Goal: Check status: Check status

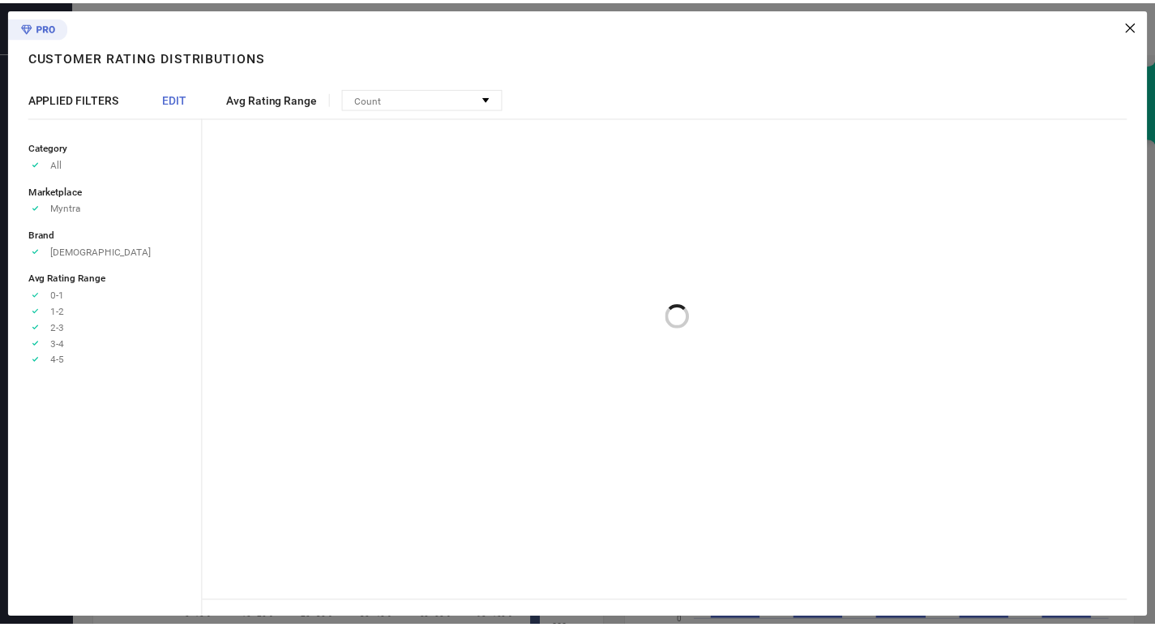
scroll to position [410, 0]
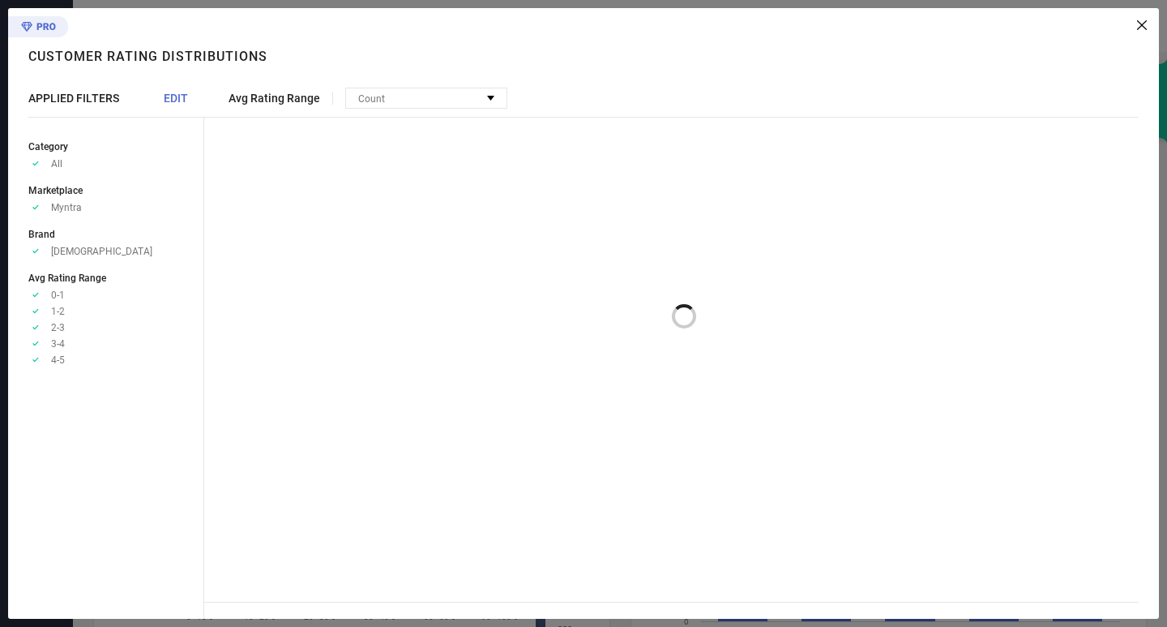
click at [1140, 27] on icon at bounding box center [1142, 25] width 10 height 10
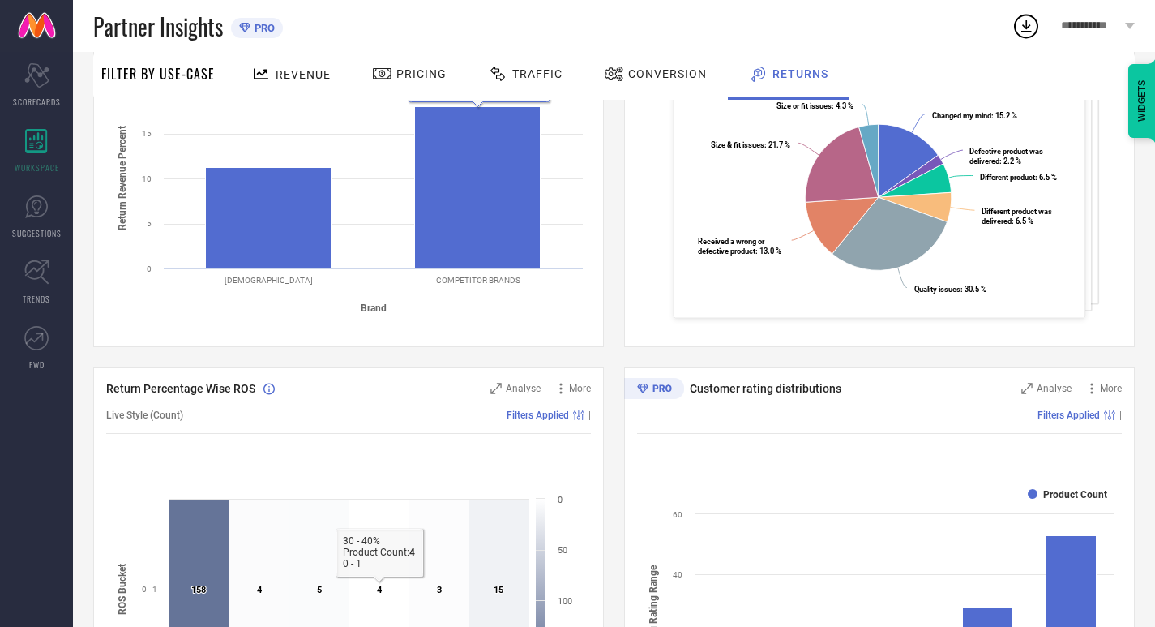
scroll to position [167, 0]
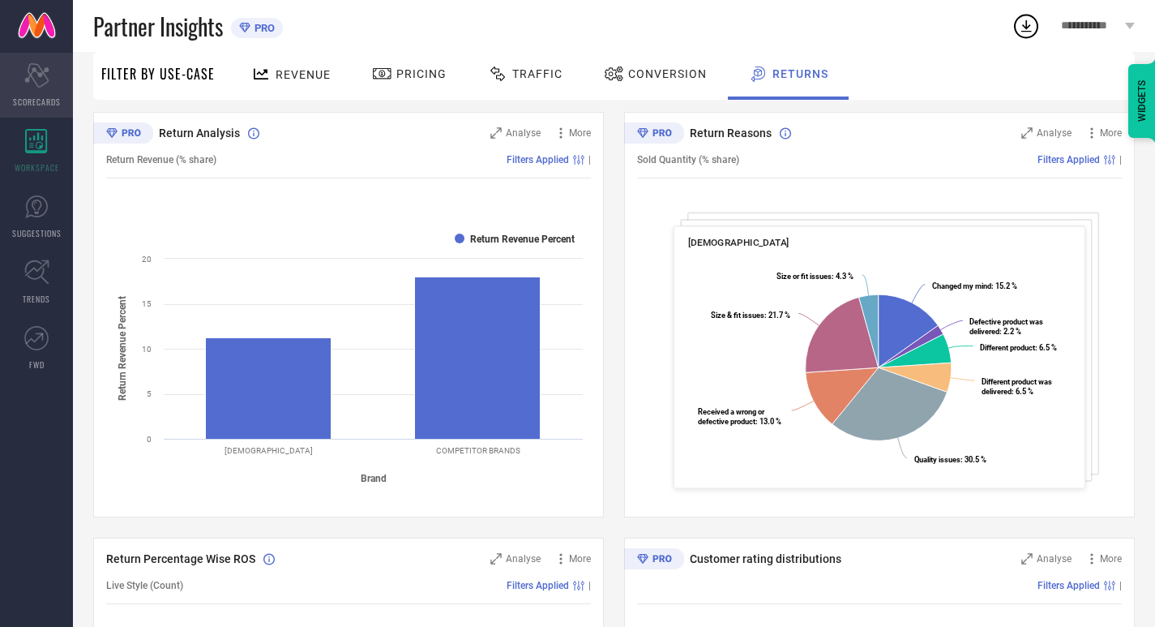
click at [6, 73] on div "Scorecard SCORECARDS" at bounding box center [36, 85] width 73 height 65
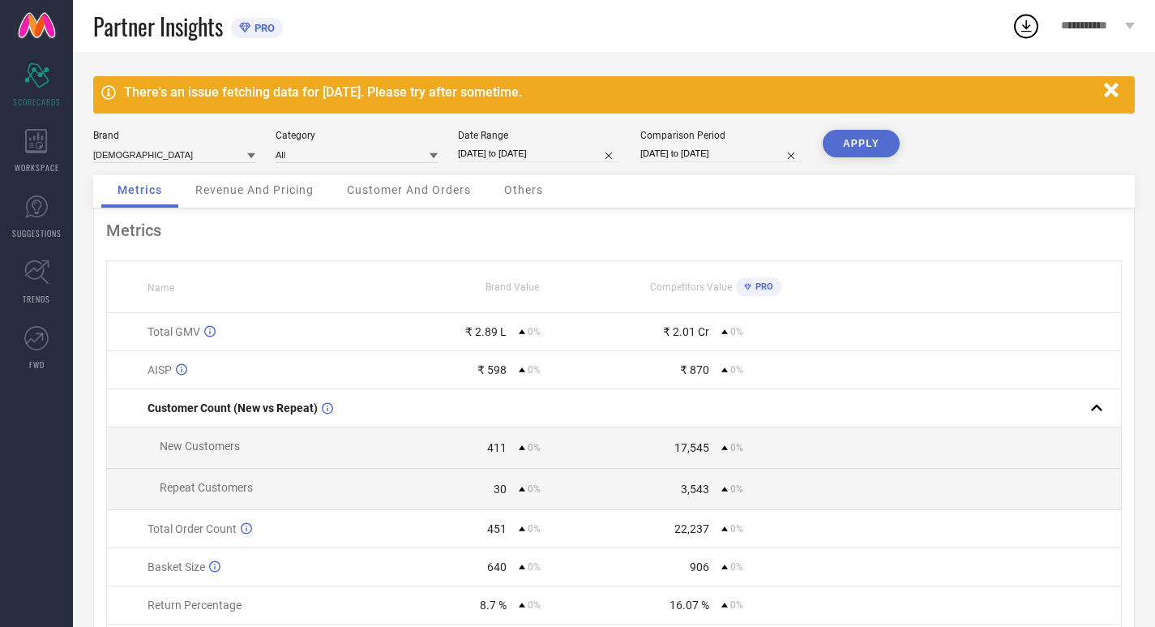
click at [535, 148] on input "[DATE] to [DATE]" at bounding box center [539, 153] width 162 height 17
select select "6"
select select "2025"
select select "7"
select select "2025"
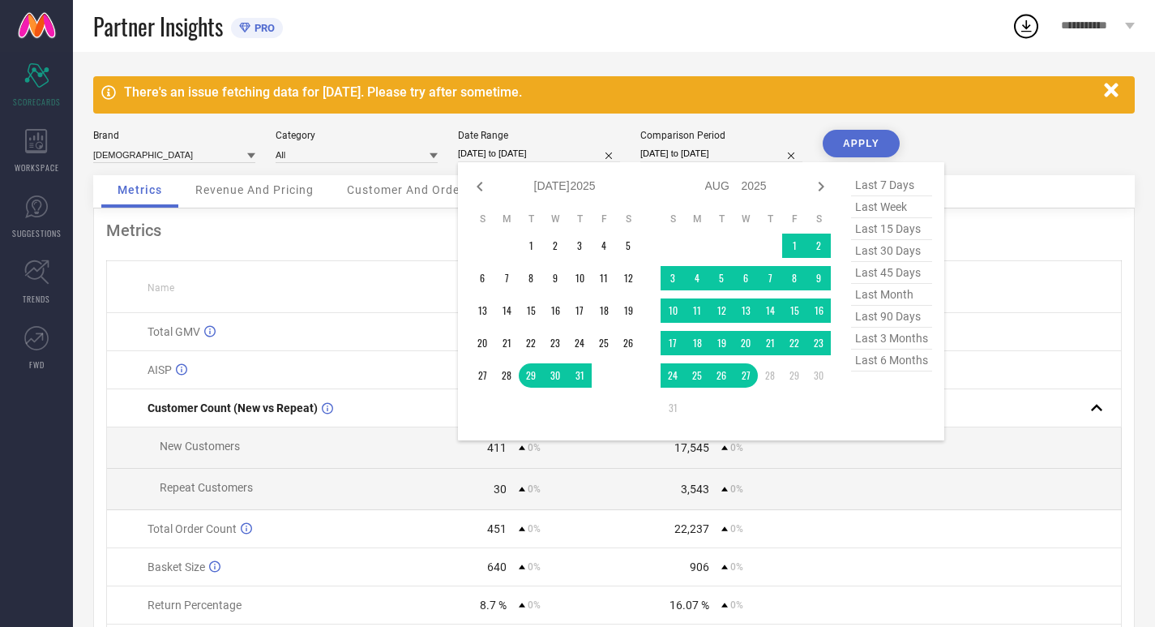
click at [535, 148] on input "[DATE] to [DATE]" at bounding box center [539, 153] width 162 height 17
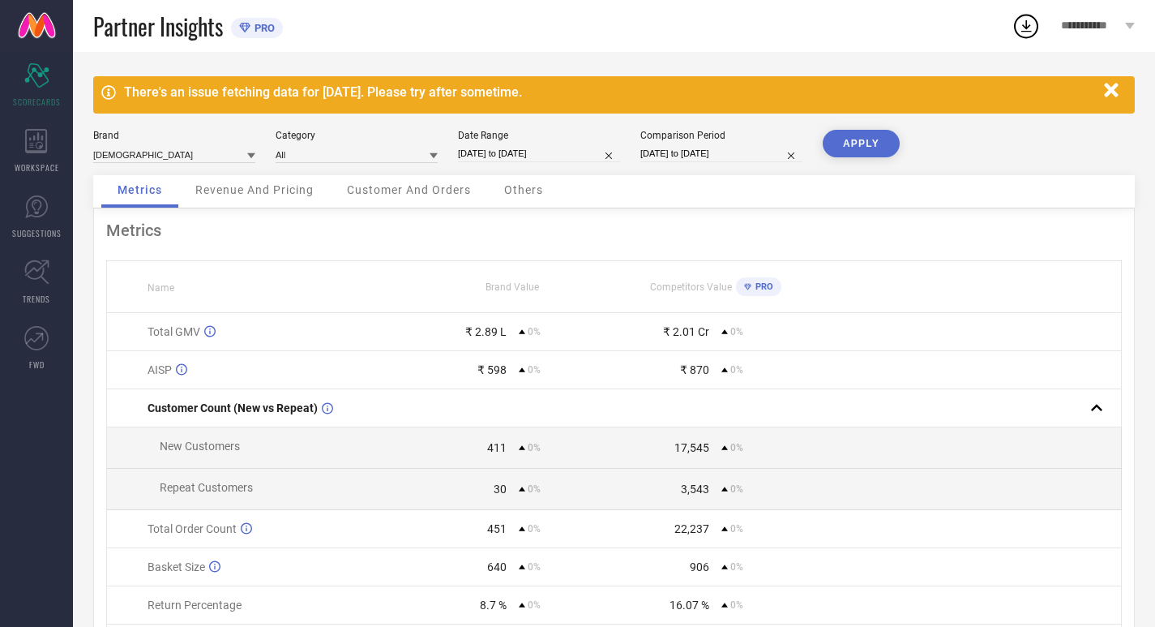
click at [388, 203] on div "Customer And Orders" at bounding box center [409, 191] width 156 height 32
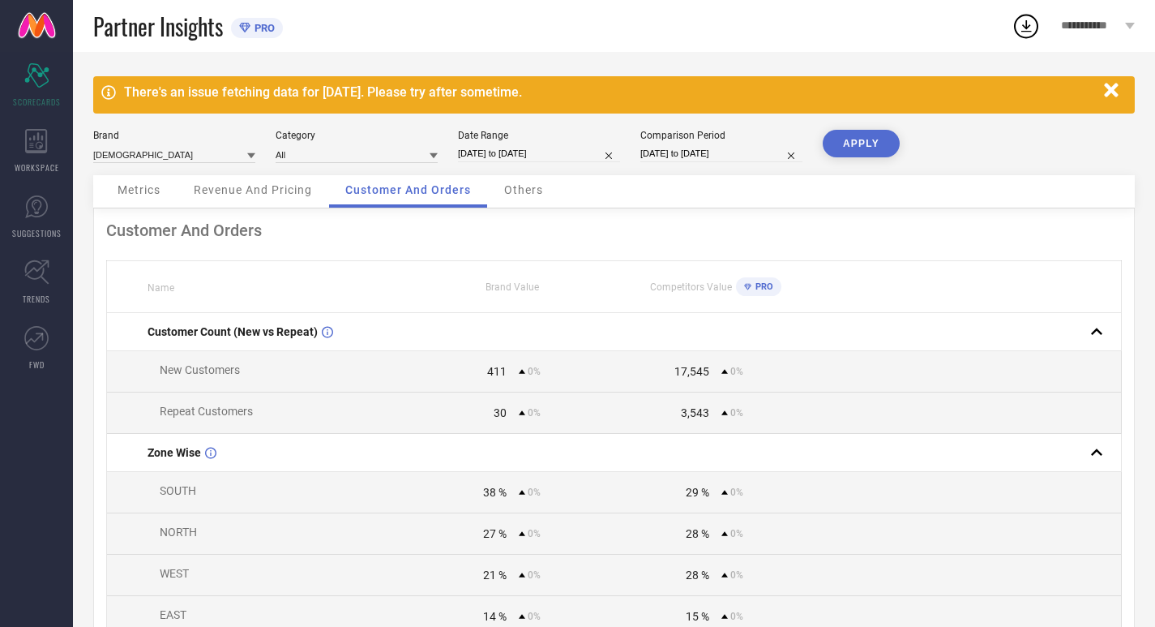
click at [201, 198] on div "Revenue And Pricing" at bounding box center [253, 191] width 151 height 32
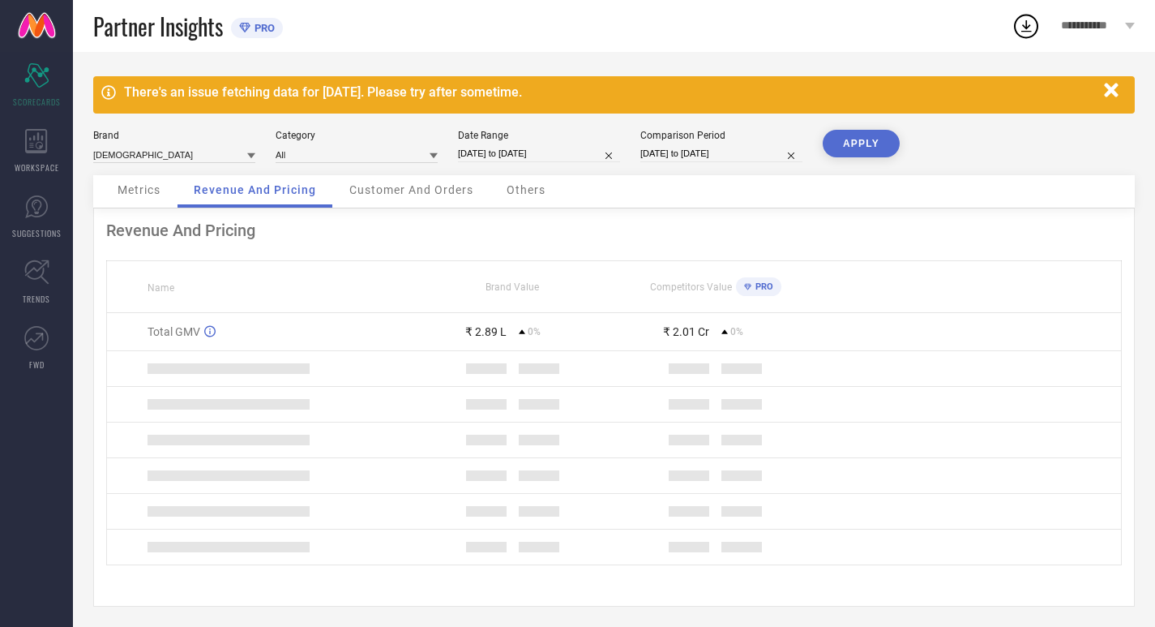
click at [190, 191] on div "Revenue And Pricing" at bounding box center [255, 191] width 155 height 32
